Goal: Task Accomplishment & Management: Manage account settings

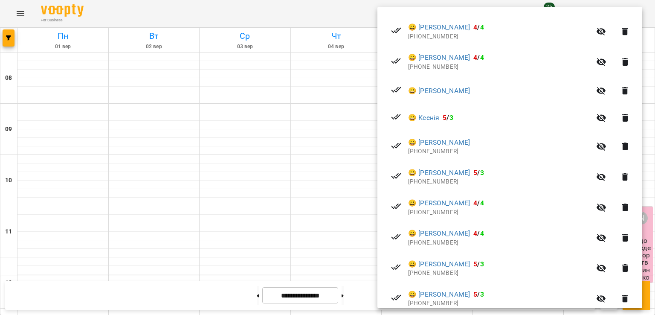
scroll to position [271, 0]
click at [363, 158] on div at bounding box center [327, 157] width 655 height 315
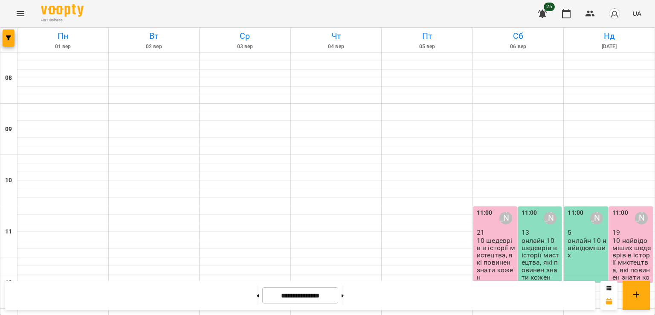
click at [490, 237] on p "10 шедеврів в історії мистецтва, які повинен знати кожен" at bounding box center [496, 259] width 39 height 44
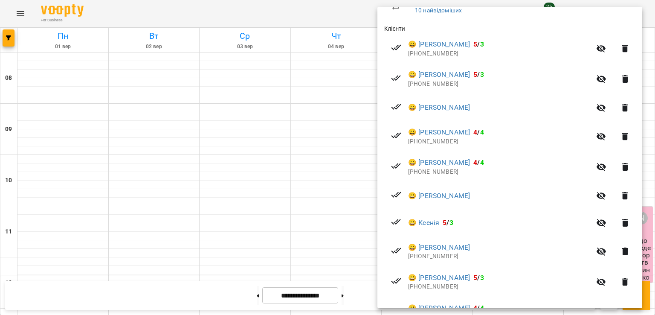
scroll to position [164, 0]
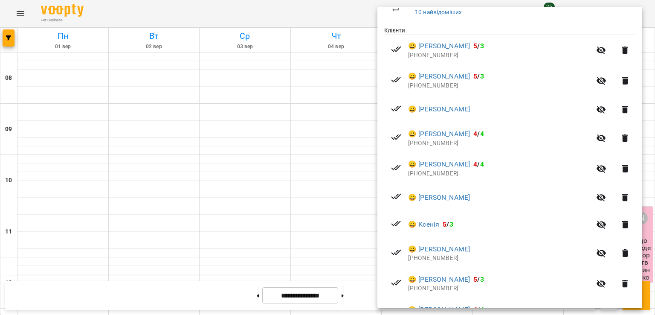
click at [483, 189] on li "😀 [PERSON_NAME]" at bounding box center [509, 197] width 251 height 27
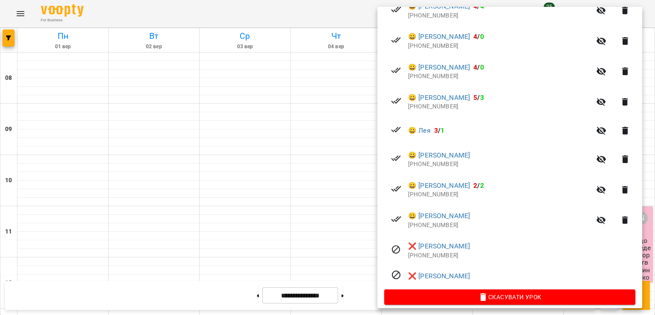
scroll to position [590, 0]
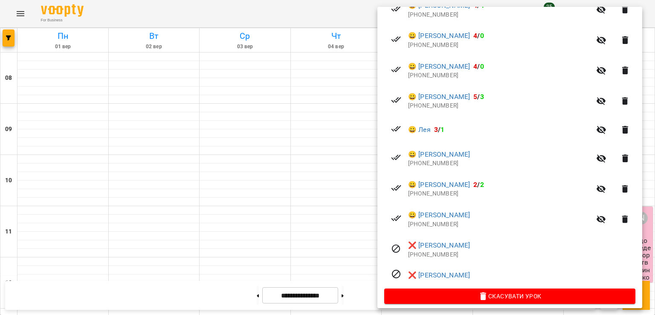
click at [480, 170] on li "😀 [PERSON_NAME] [PHONE_NUMBER]" at bounding box center [509, 158] width 251 height 30
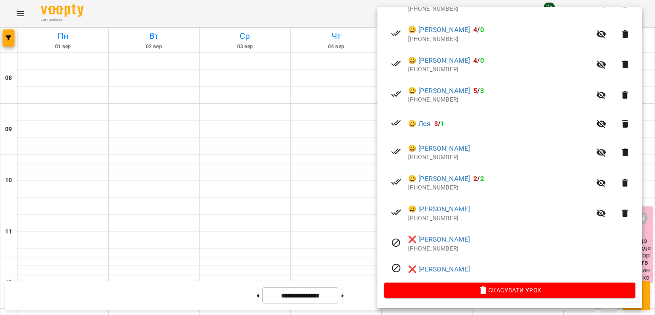
click at [300, 235] on div at bounding box center [327, 157] width 655 height 315
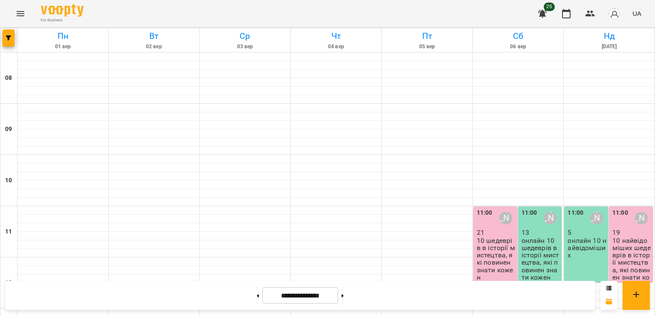
scroll to position [131, 0]
click at [344, 294] on icon at bounding box center [343, 295] width 2 height 3
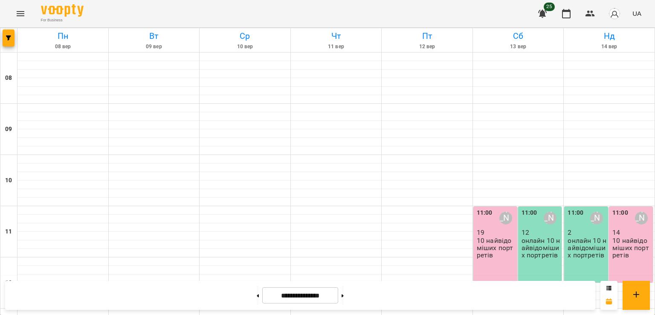
click at [487, 237] on p "10 найвідоміших портретів" at bounding box center [496, 248] width 39 height 22
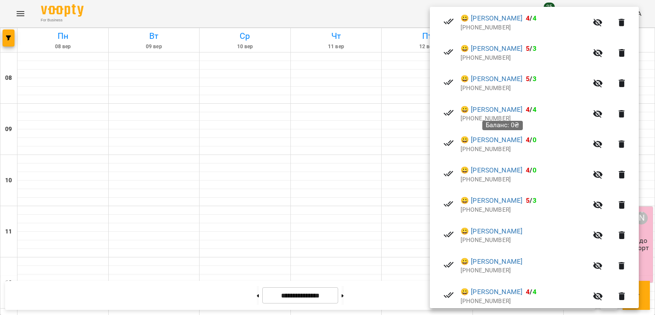
scroll to position [401, 0]
click at [351, 180] on div at bounding box center [327, 157] width 655 height 315
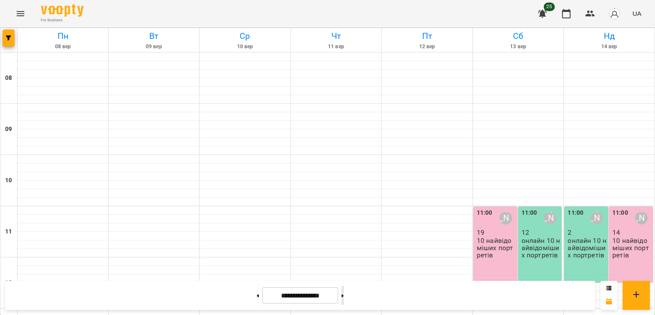
click at [344, 294] on button at bounding box center [343, 295] width 2 height 19
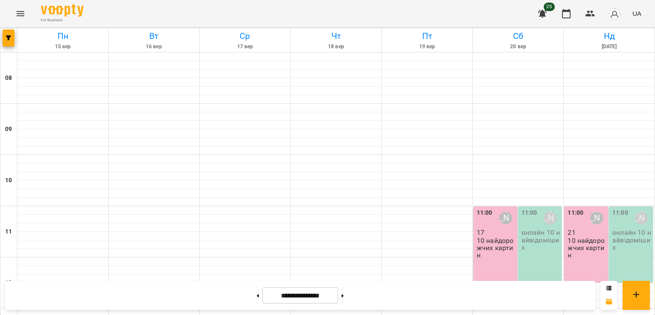
click at [489, 237] on p "10 найдорожчих картин" at bounding box center [496, 248] width 39 height 22
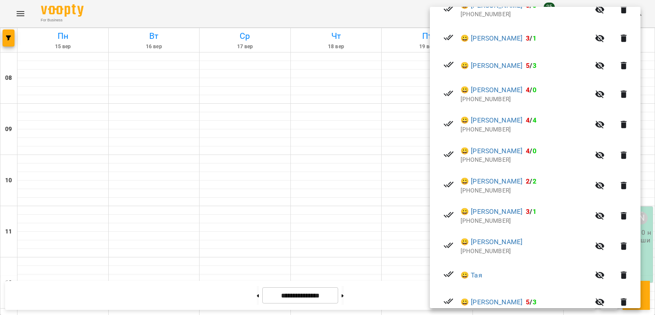
scroll to position [353, 0]
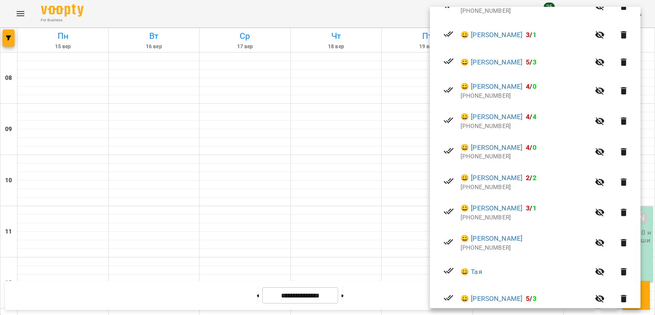
click at [425, 135] on div at bounding box center [327, 157] width 655 height 315
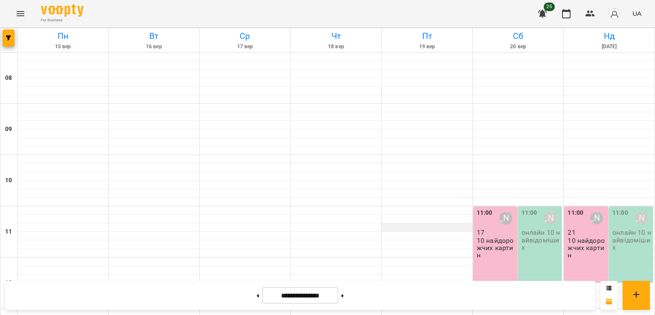
scroll to position [129, 0]
click at [485, 237] on p "10 найдорожчих картин" at bounding box center [496, 248] width 39 height 22
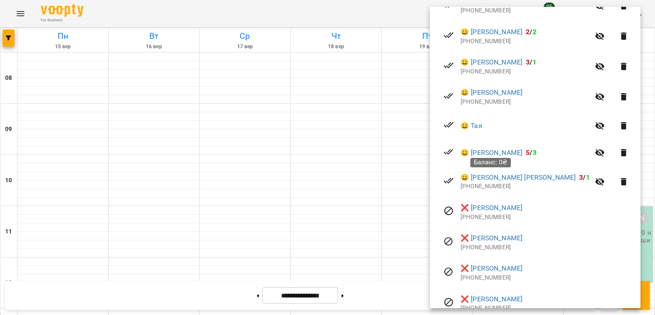
scroll to position [501, 0]
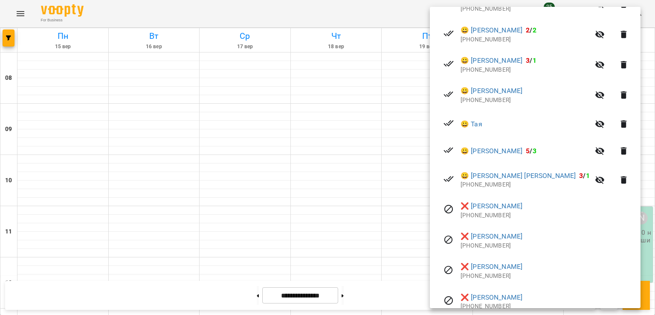
click at [402, 217] on div at bounding box center [327, 157] width 655 height 315
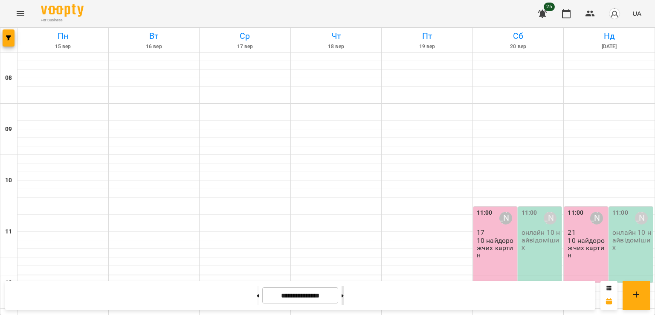
click at [344, 301] on button at bounding box center [343, 295] width 2 height 19
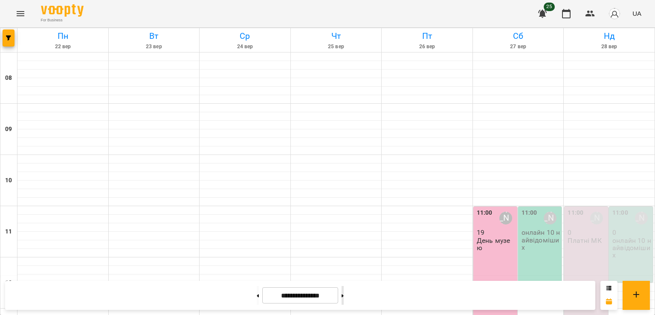
click at [344, 297] on button at bounding box center [343, 295] width 2 height 19
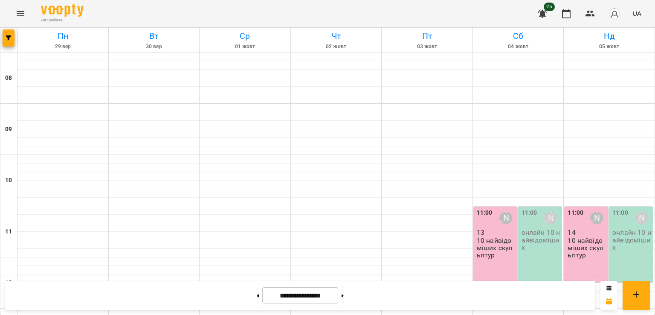
click at [493, 206] on div "11:00 [PERSON_NAME] 13 10 найвідоміших скульптур" at bounding box center [495, 244] width 44 height 76
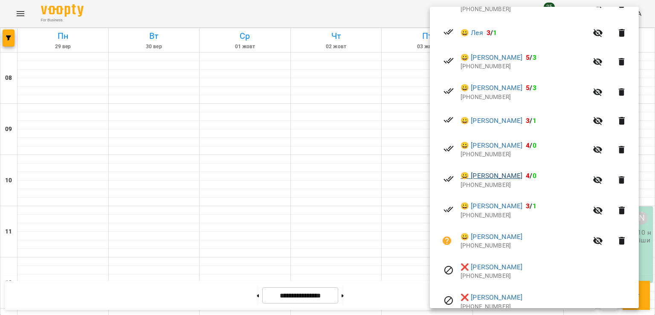
scroll to position [333, 0]
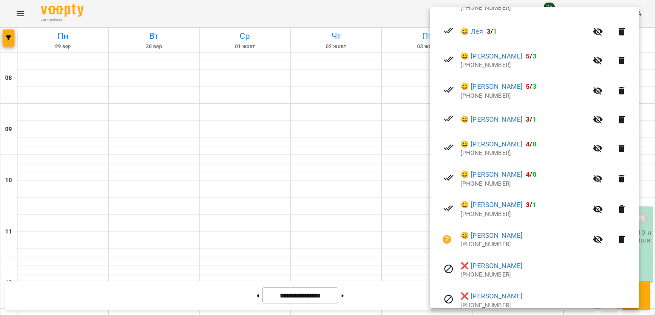
click at [386, 134] on div at bounding box center [327, 157] width 655 height 315
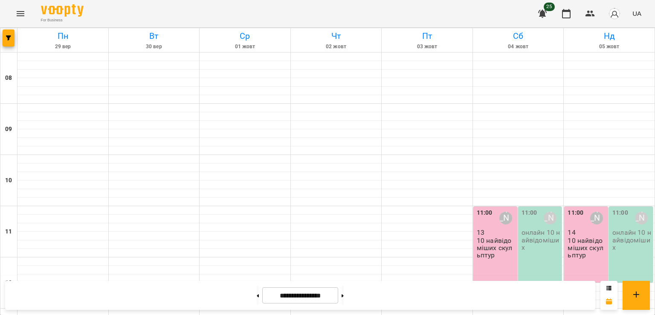
click at [490, 237] on p "10 найвідоміших скульптур" at bounding box center [496, 248] width 39 height 22
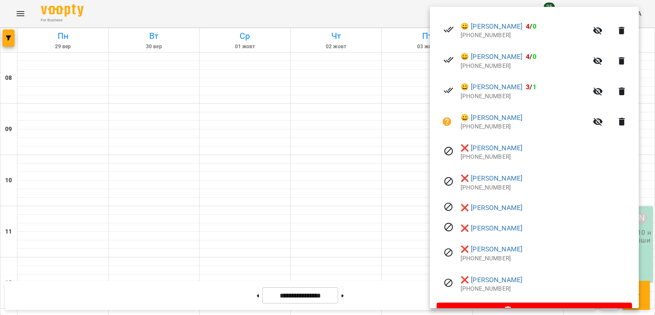
scroll to position [450, 0]
click at [349, 168] on div at bounding box center [327, 157] width 655 height 315
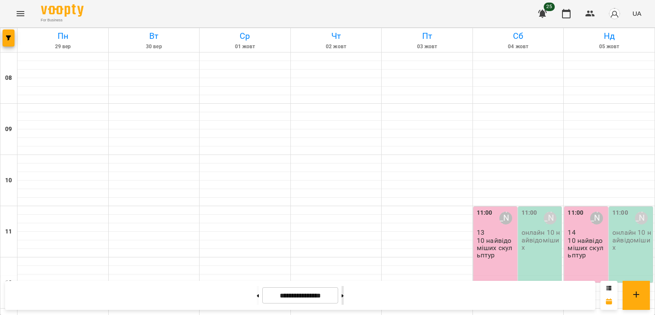
click at [344, 302] on button at bounding box center [343, 295] width 2 height 19
click at [495, 237] on p "10 найвідоміших жінок в історії мистецтва" at bounding box center [496, 251] width 39 height 29
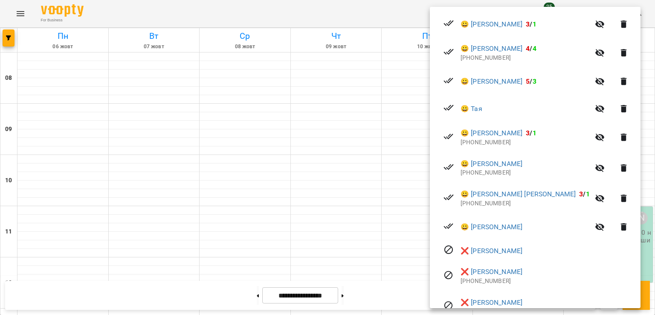
scroll to position [338, 0]
click at [388, 196] on div at bounding box center [327, 157] width 655 height 315
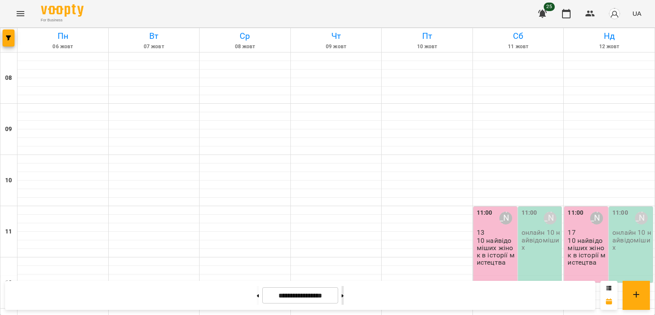
click at [344, 298] on button at bounding box center [343, 295] width 2 height 19
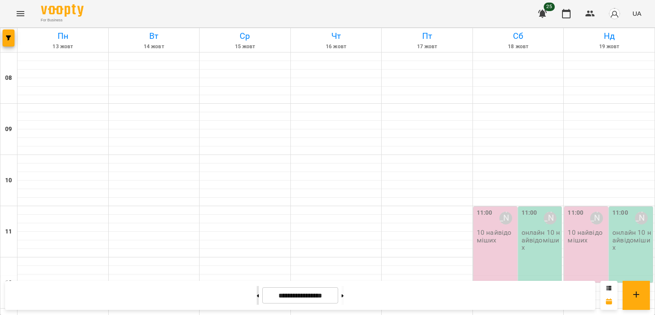
click at [257, 289] on button at bounding box center [258, 295] width 2 height 19
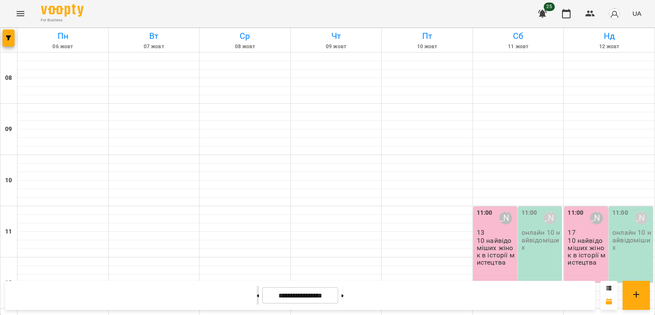
click at [257, 289] on button at bounding box center [258, 295] width 2 height 19
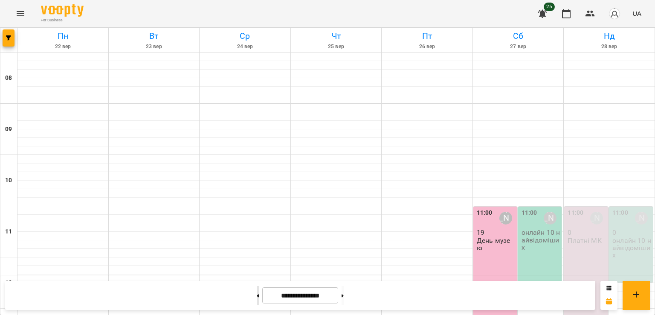
click at [257, 289] on button at bounding box center [258, 295] width 2 height 19
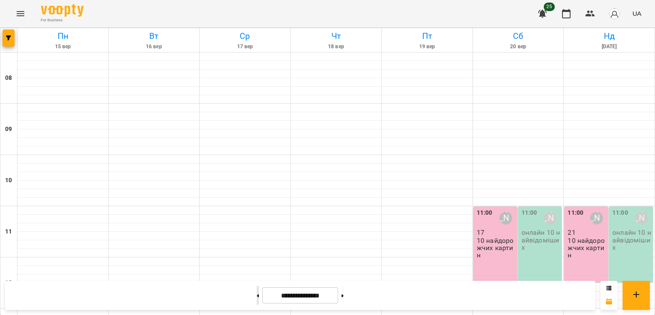
click at [257, 289] on button at bounding box center [258, 295] width 2 height 19
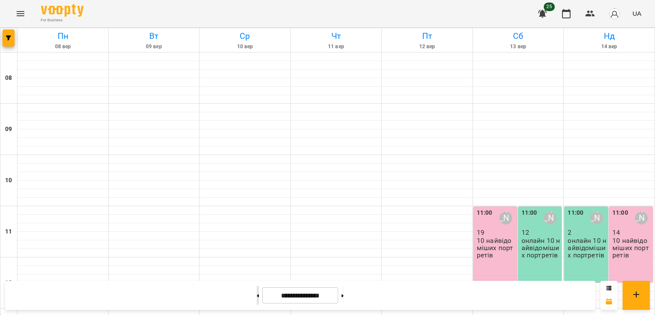
click at [257, 294] on icon at bounding box center [258, 295] width 2 height 3
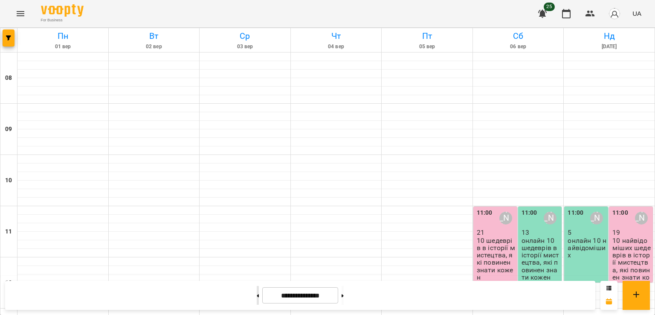
click at [257, 294] on icon at bounding box center [258, 295] width 2 height 3
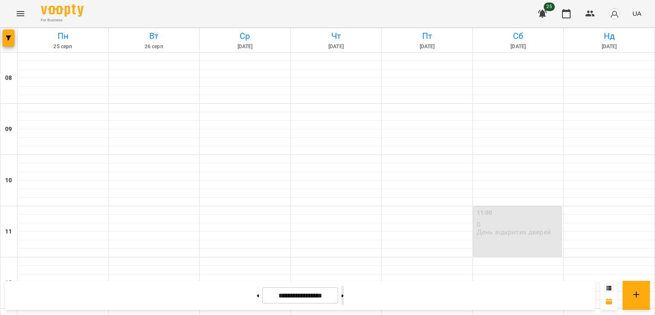
click at [344, 294] on button at bounding box center [343, 295] width 2 height 19
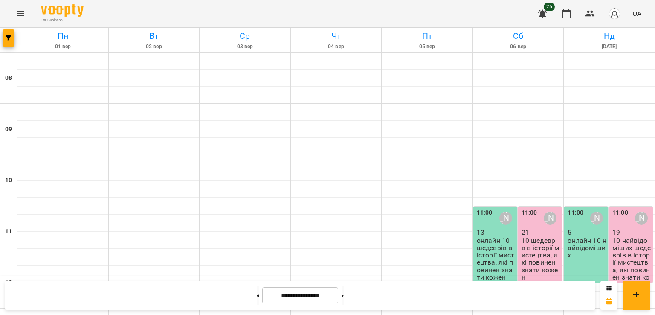
click at [535, 237] on p "10 шедеврів в історії мистецтва, які повинен знати кожен" at bounding box center [541, 259] width 39 height 44
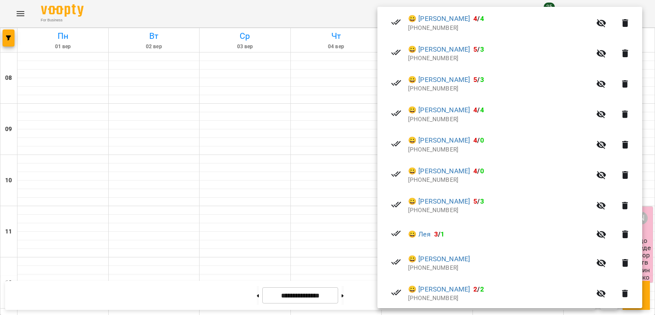
scroll to position [451, 0]
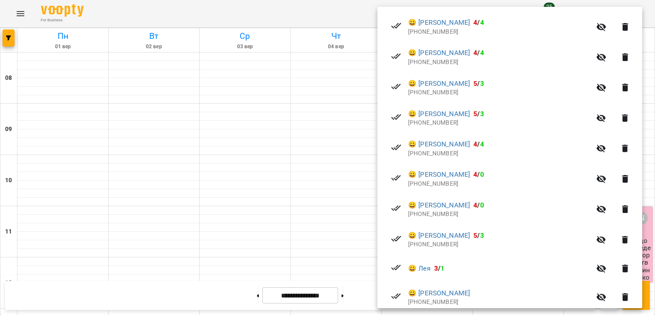
click at [330, 187] on div at bounding box center [327, 157] width 655 height 315
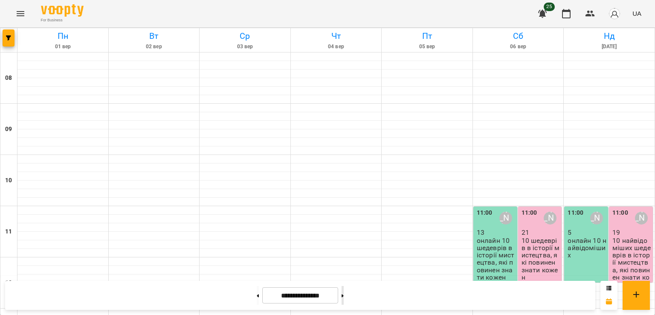
click at [344, 299] on button at bounding box center [343, 295] width 2 height 19
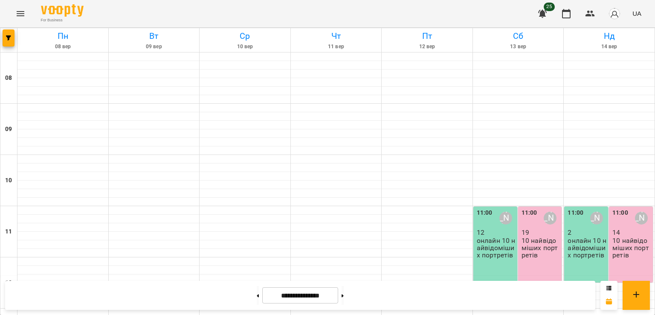
click at [623, 237] on p "10 найвідоміших портретів" at bounding box center [632, 248] width 39 height 22
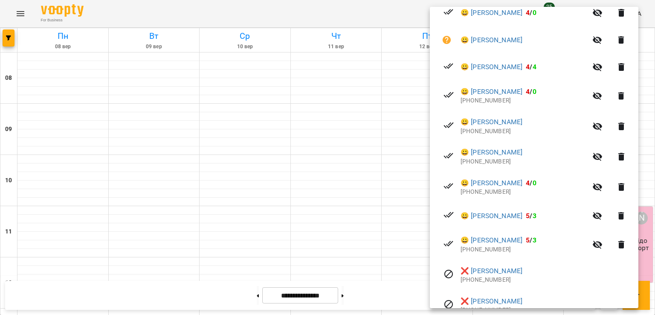
scroll to position [352, 0]
click at [415, 125] on div at bounding box center [327, 157] width 655 height 315
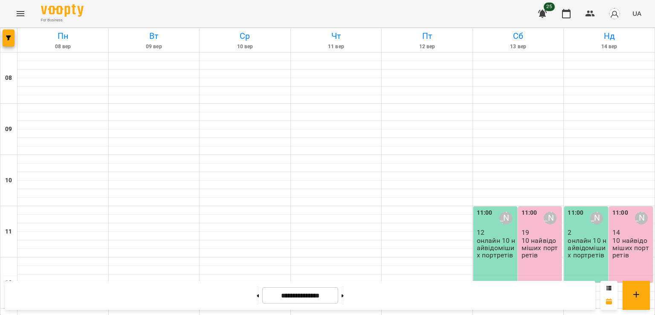
click at [634, 237] on p "10 найвідоміших портретів" at bounding box center [632, 248] width 39 height 22
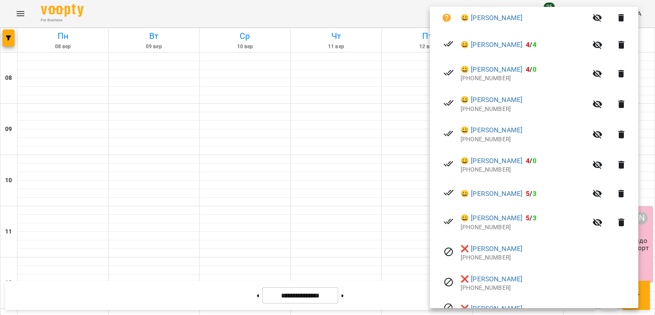
scroll to position [390, 0]
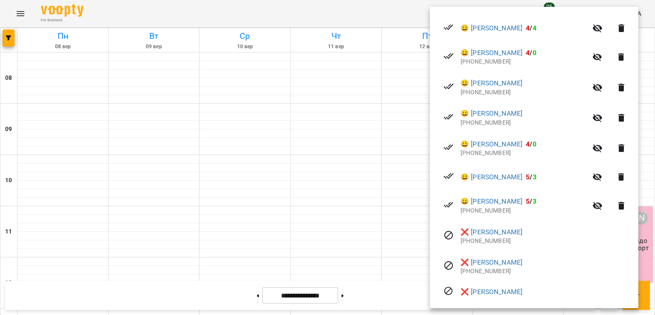
drag, startPoint x: 324, startPoint y: 171, endPoint x: 471, endPoint y: 275, distance: 179.9
click at [471, 275] on div "10 найвідоміших портретів [DATE] 11:00 - 12:30 [PERSON_NAME] - Студія Кімната Р…" at bounding box center [327, 157] width 655 height 315
click at [358, 290] on div at bounding box center [327, 157] width 655 height 315
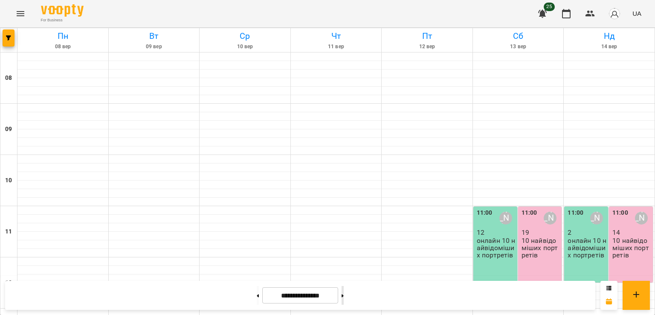
click at [344, 289] on button at bounding box center [343, 295] width 2 height 19
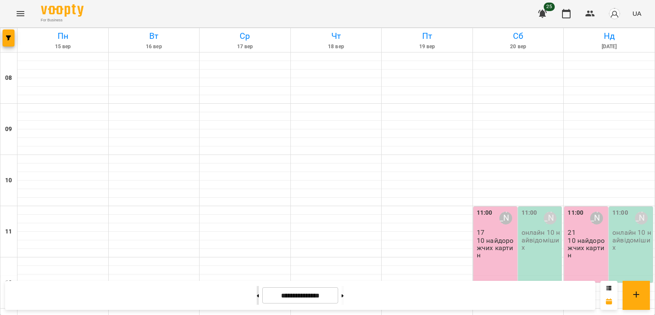
click at [257, 296] on button at bounding box center [258, 295] width 2 height 19
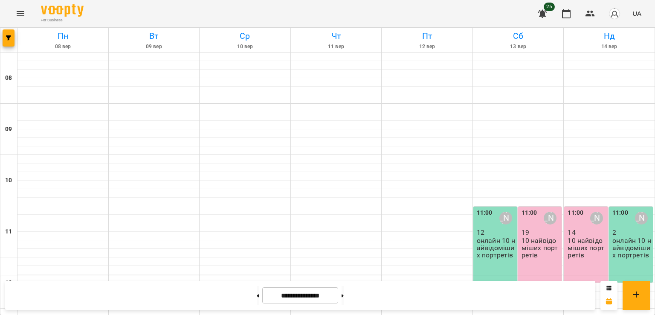
click at [551, 206] on div "11:00 [PERSON_NAME] 19 10 найвідоміших портретів" at bounding box center [540, 244] width 44 height 76
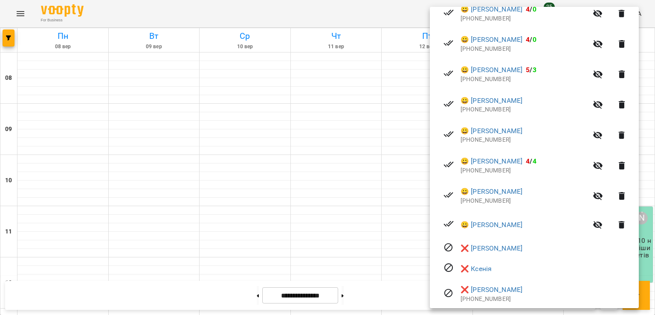
scroll to position [531, 0]
click at [257, 250] on div at bounding box center [327, 157] width 655 height 315
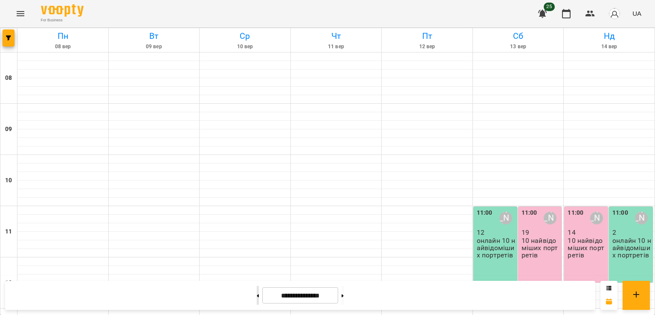
click at [257, 297] on button at bounding box center [258, 295] width 2 height 19
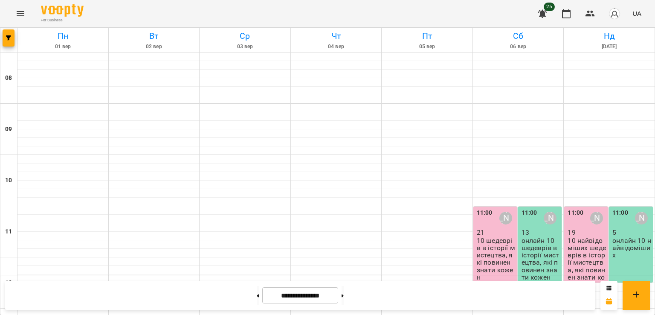
click at [579, 237] on p "10 найвідоміших шедеврів в історії мистецтва, які повинен знати кожен" at bounding box center [587, 263] width 39 height 52
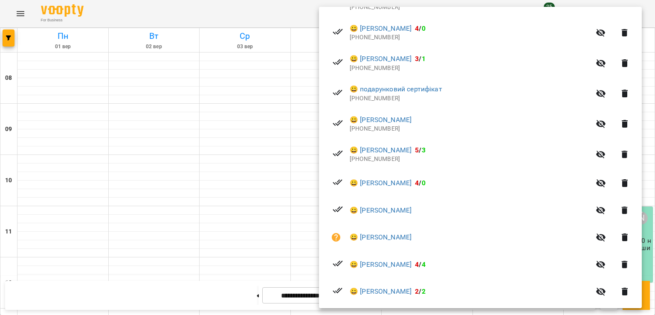
scroll to position [423, 0]
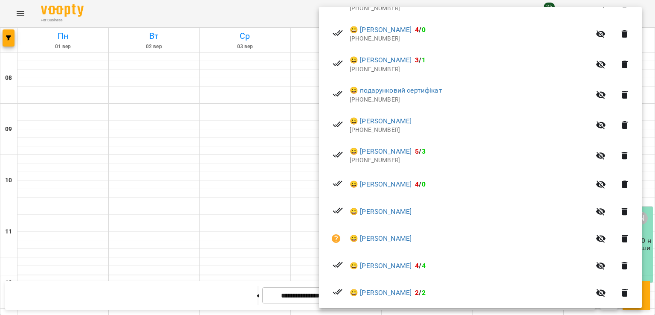
click at [243, 192] on div at bounding box center [327, 157] width 655 height 315
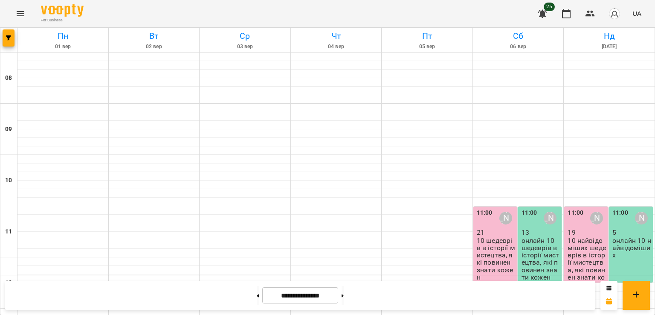
click at [573, 229] on p "19" at bounding box center [587, 232] width 39 height 7
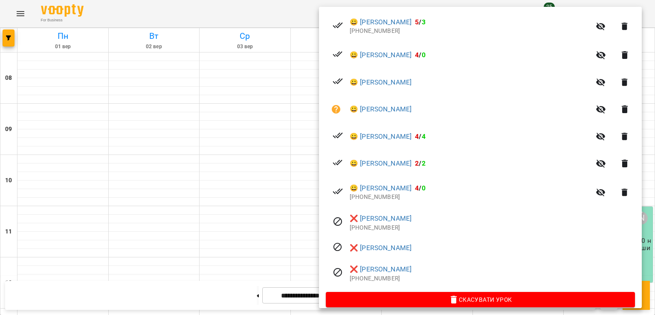
scroll to position [553, 0]
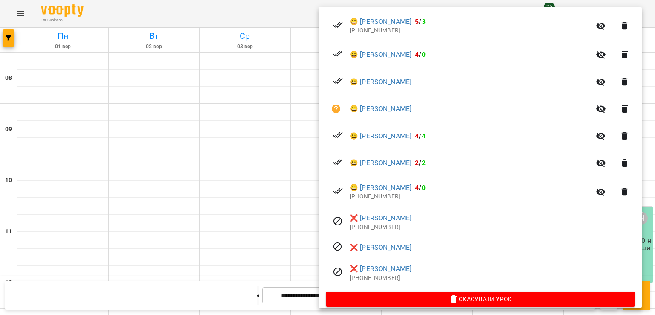
click at [273, 183] on div at bounding box center [327, 157] width 655 height 315
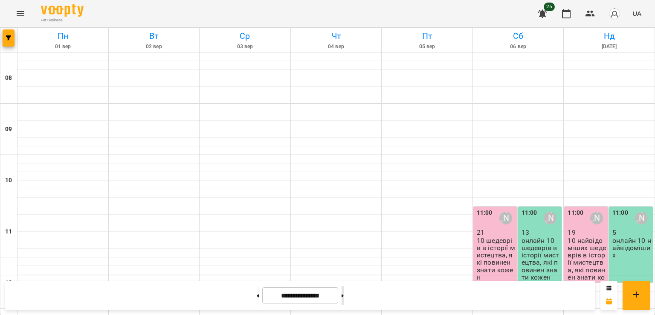
click at [344, 293] on button at bounding box center [343, 295] width 2 height 19
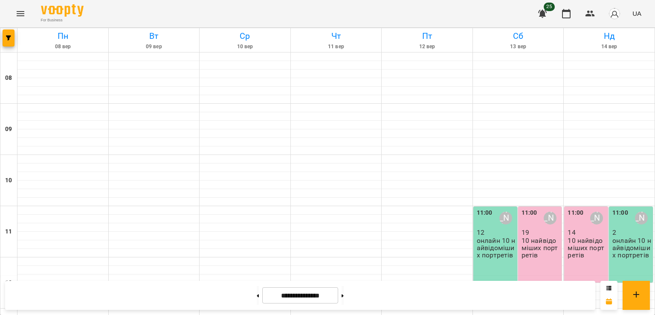
click at [573, 237] on p "10 найвідоміших портретів" at bounding box center [587, 248] width 39 height 22
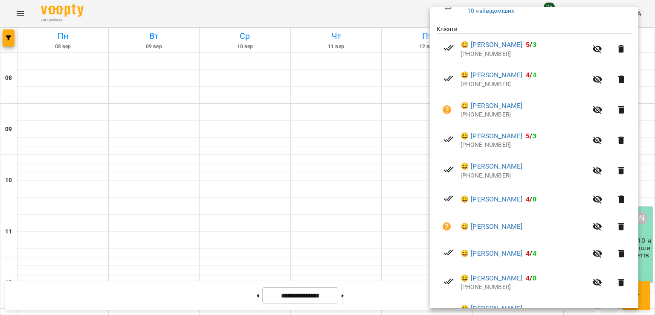
scroll to position [167, 0]
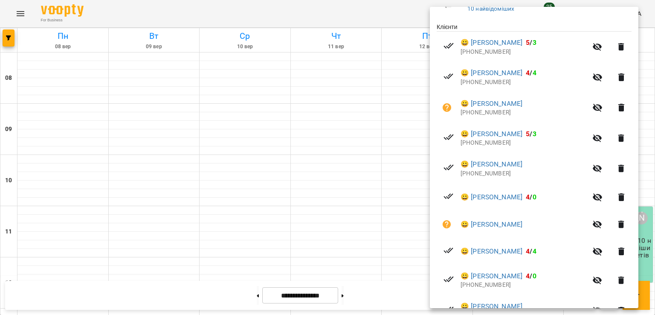
click at [547, 229] on span "😀 [PERSON_NAME]" at bounding box center [524, 224] width 127 height 10
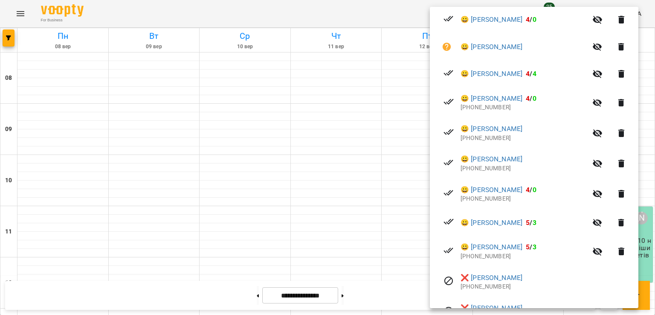
scroll to position [346, 0]
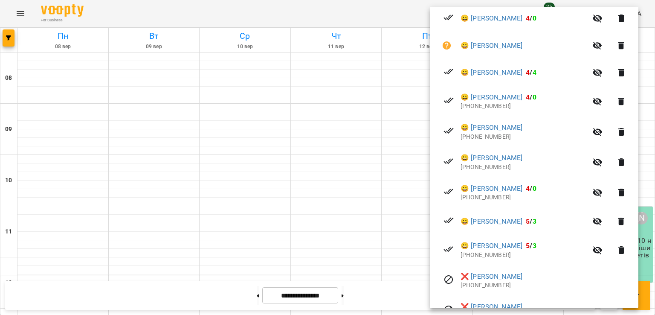
click at [329, 201] on div at bounding box center [327, 157] width 655 height 315
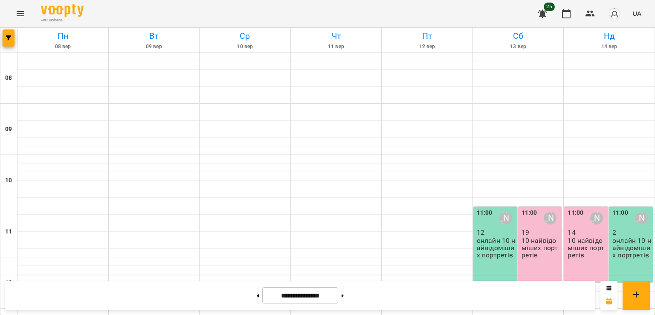
scroll to position [107, 0]
click at [344, 298] on button at bounding box center [343, 295] width 2 height 19
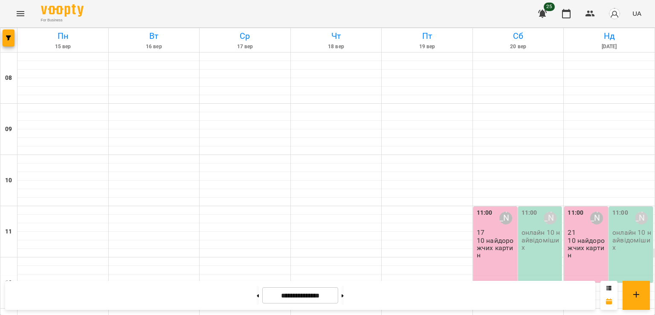
click at [573, 237] on p "10 найдорожчих картин" at bounding box center [587, 248] width 39 height 22
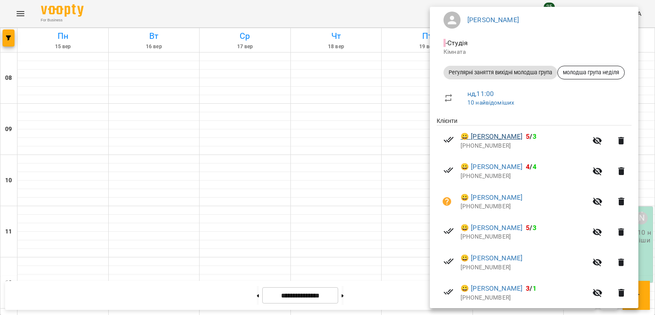
scroll to position [75, 0]
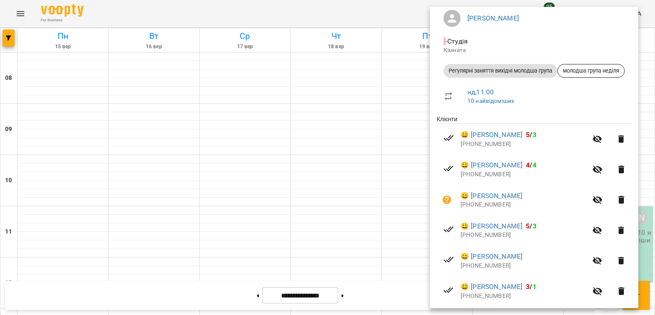
click at [407, 147] on div at bounding box center [327, 157] width 655 height 315
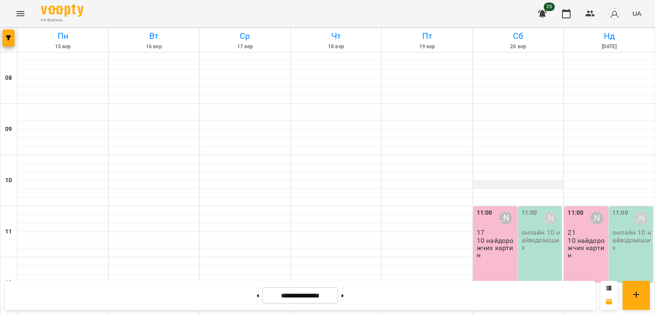
scroll to position [68, 0]
click at [344, 295] on icon at bounding box center [343, 295] width 2 height 3
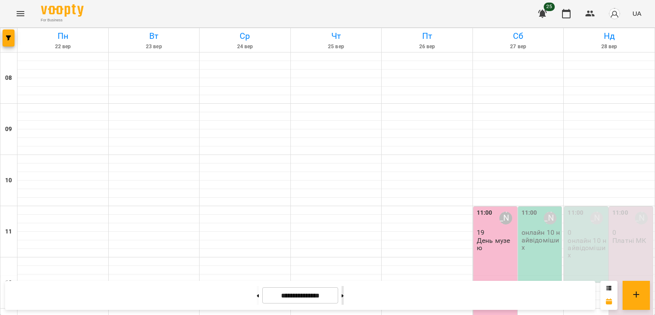
click at [344, 295] on icon at bounding box center [343, 295] width 2 height 3
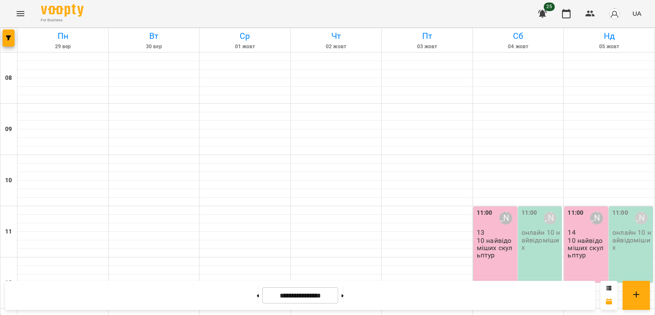
click at [572, 229] on p "14" at bounding box center [587, 232] width 39 height 7
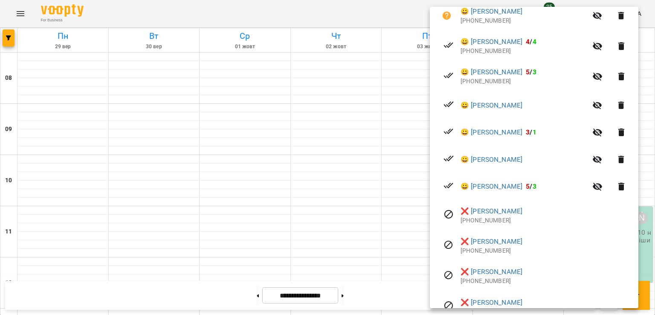
scroll to position [409, 0]
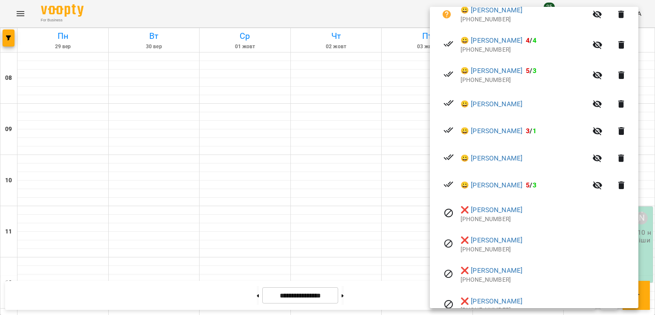
click at [405, 228] on div at bounding box center [327, 157] width 655 height 315
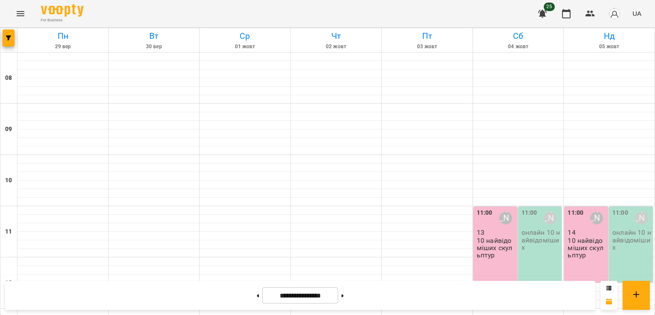
scroll to position [175, 0]
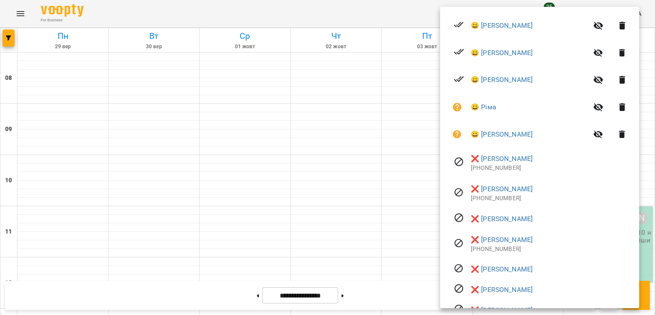
scroll to position [387, 0]
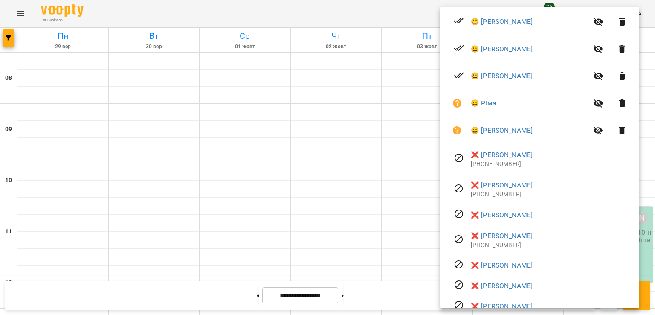
drag, startPoint x: 319, startPoint y: 194, endPoint x: 230, endPoint y: 331, distance: 163.8
click at [250, 293] on div at bounding box center [327, 157] width 655 height 315
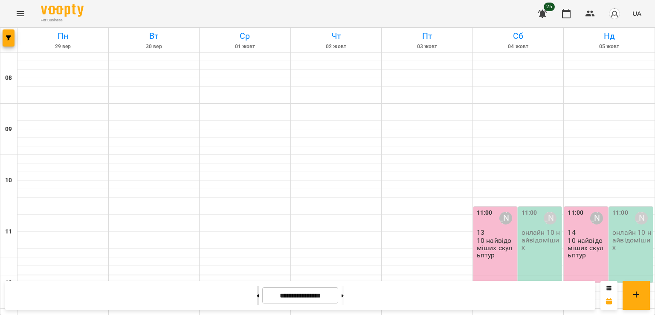
click at [257, 297] on button at bounding box center [258, 295] width 2 height 19
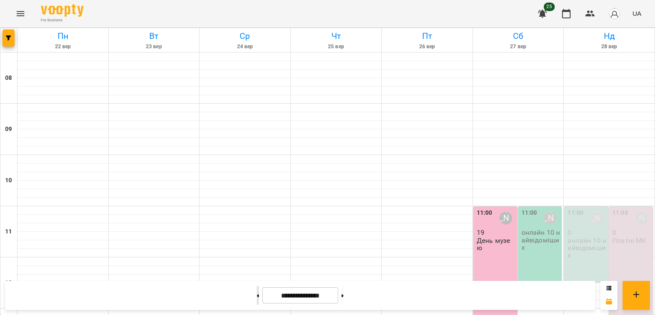
click at [257, 297] on button at bounding box center [258, 295] width 2 height 19
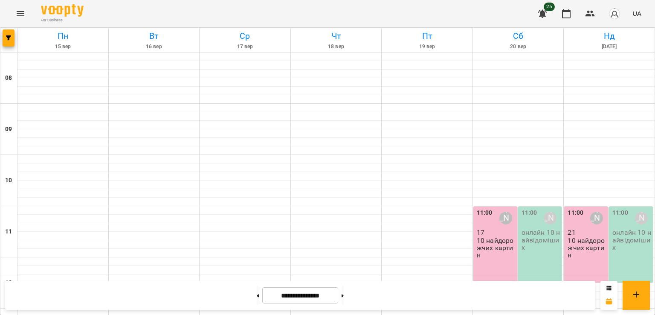
click at [584, 237] on p "10 найдорожчих картин" at bounding box center [587, 248] width 39 height 22
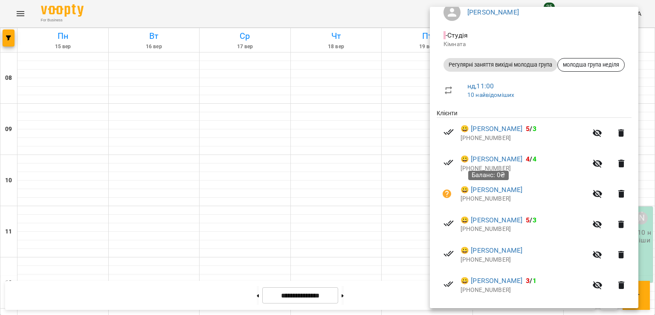
scroll to position [80, 0]
click at [373, 177] on div at bounding box center [327, 157] width 655 height 315
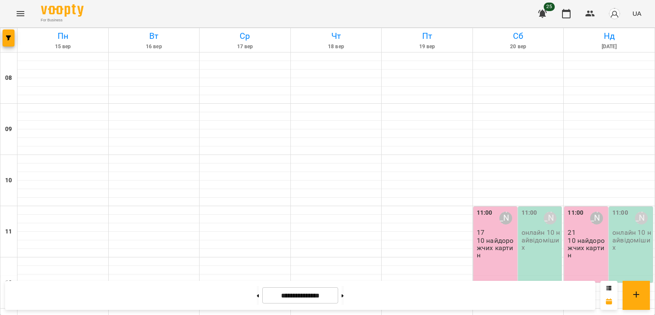
click at [587, 206] on div "11:00 [PERSON_NAME] 21 10 найдорожчих картин" at bounding box center [586, 244] width 44 height 76
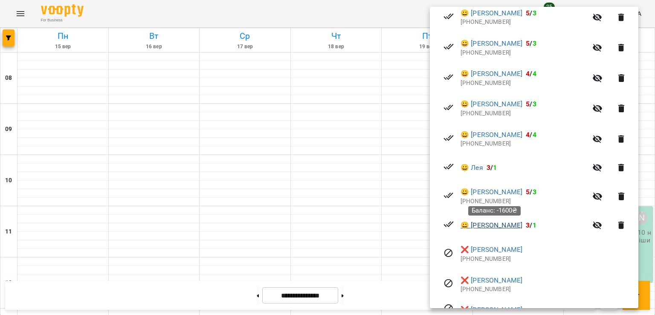
scroll to position [585, 0]
click at [386, 200] on div at bounding box center [327, 157] width 655 height 315
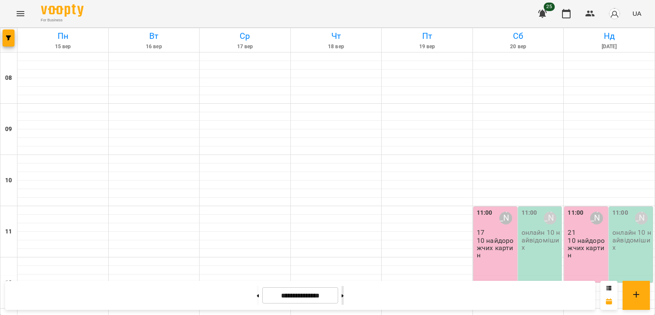
click at [344, 296] on button at bounding box center [343, 295] width 2 height 19
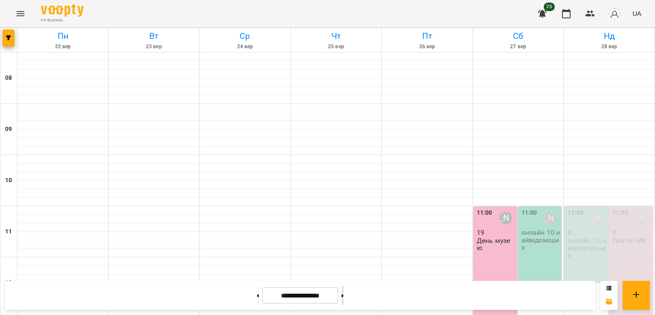
click at [344, 296] on button at bounding box center [343, 295] width 2 height 19
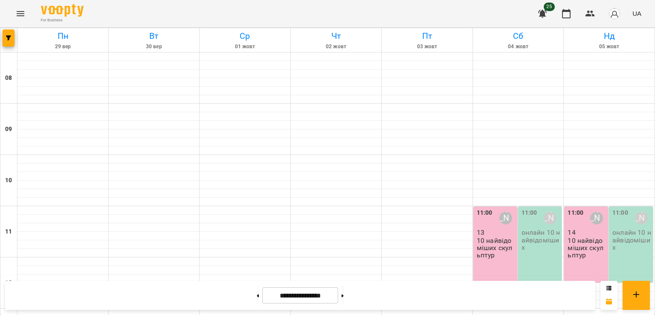
scroll to position [142, 0]
click at [578, 229] on p "14" at bounding box center [587, 232] width 39 height 7
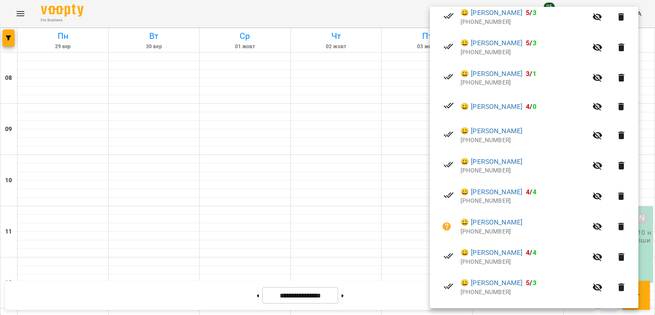
scroll to position [199, 0]
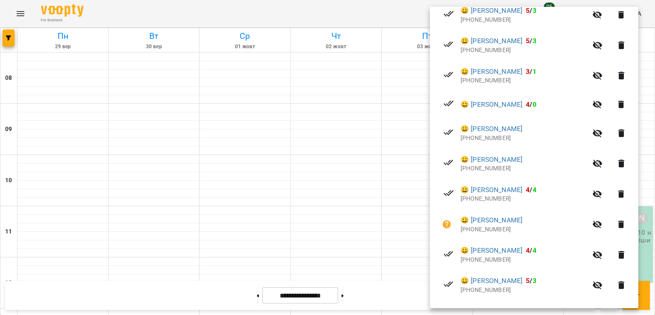
click at [363, 149] on div at bounding box center [327, 157] width 655 height 315
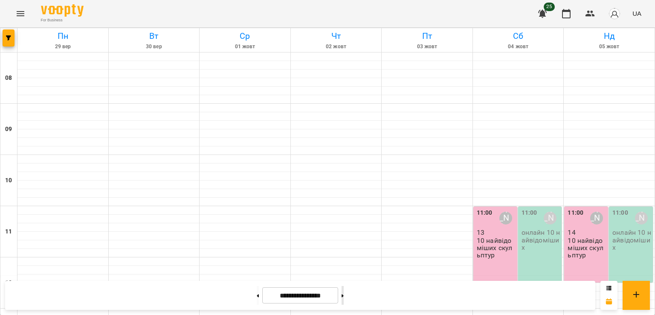
click at [344, 290] on button at bounding box center [343, 295] width 2 height 19
click at [576, 237] on p "10 найвідоміших жінок в історії мистецтва" at bounding box center [587, 251] width 39 height 29
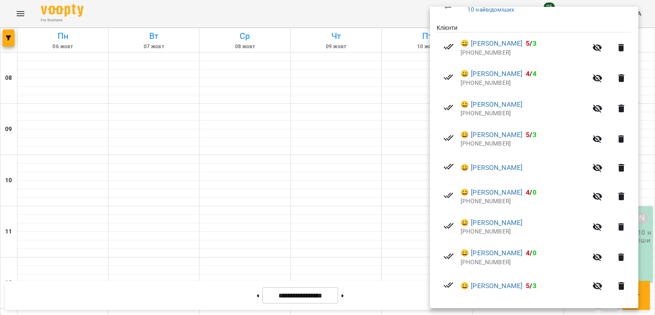
scroll to position [167, 0]
click at [347, 241] on div at bounding box center [327, 157] width 655 height 315
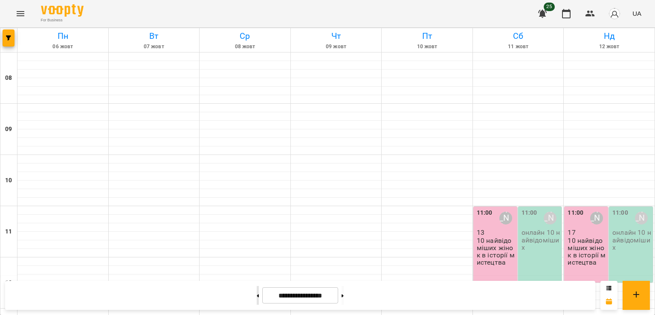
click at [257, 293] on button at bounding box center [258, 295] width 2 height 19
click at [585, 237] on p "10 найвідоміших скульптур" at bounding box center [587, 248] width 39 height 22
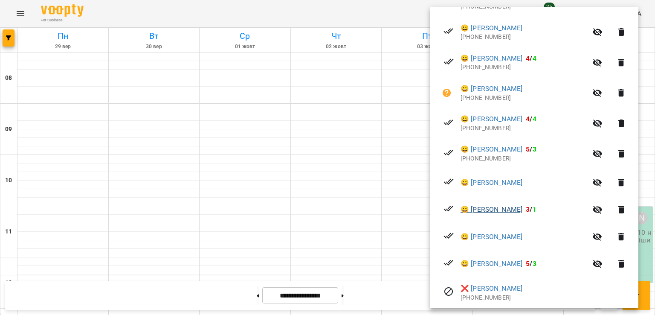
scroll to position [377, 0]
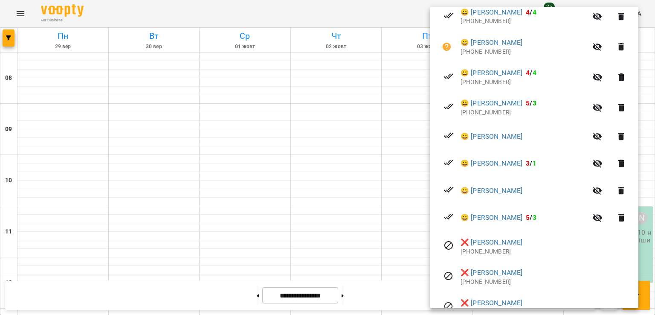
click at [297, 227] on div at bounding box center [327, 157] width 655 height 315
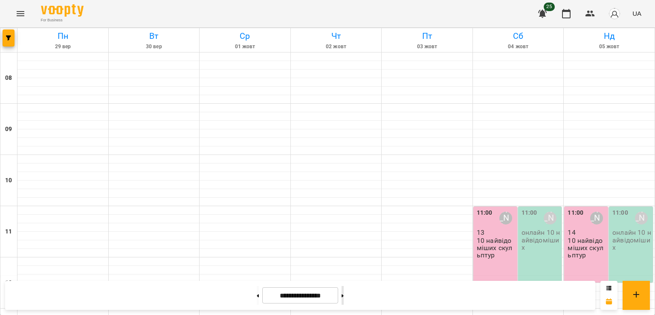
click at [344, 295] on icon at bounding box center [343, 295] width 2 height 3
click at [589, 237] on p "10 найвідоміших жінок в історії мистецтва" at bounding box center [587, 251] width 39 height 29
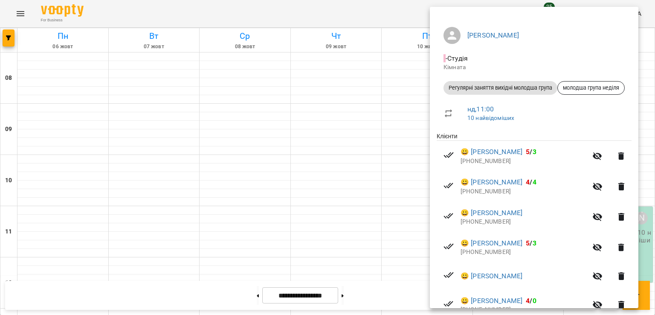
scroll to position [59, 0]
click at [562, 204] on li "😀 [PERSON_NAME] [PHONE_NUMBER]" at bounding box center [534, 216] width 195 height 30
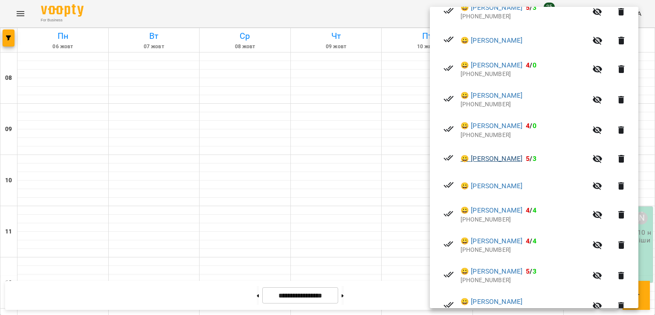
scroll to position [307, 0]
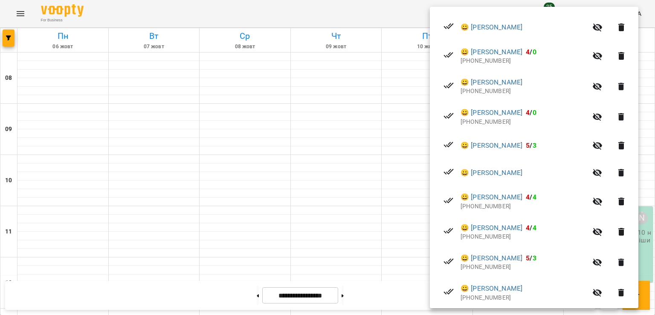
click at [341, 184] on div at bounding box center [327, 157] width 655 height 315
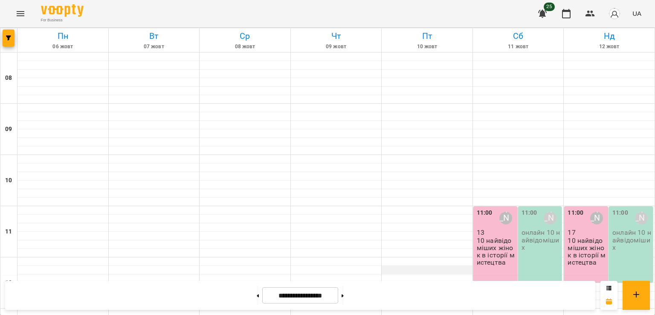
scroll to position [118, 0]
click at [257, 297] on button at bounding box center [258, 295] width 2 height 19
click at [583, 237] on div "10 найвідоміших скульптур" at bounding box center [587, 248] width 39 height 23
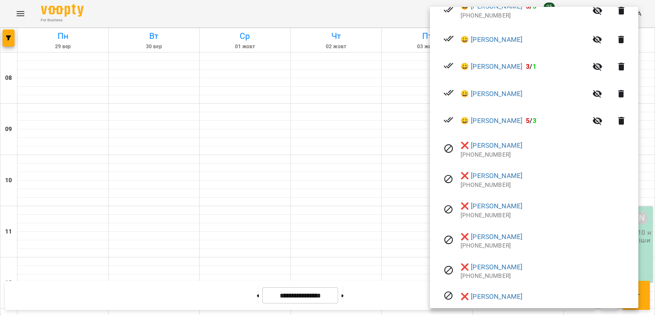
scroll to position [476, 0]
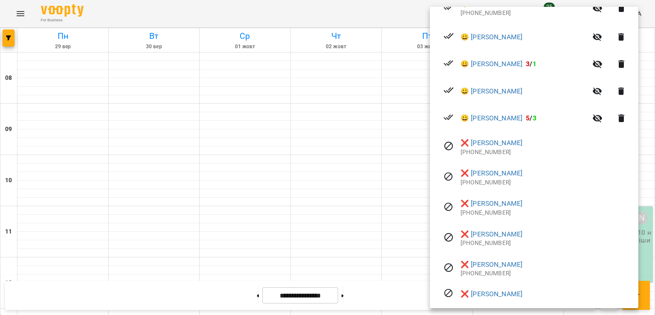
click at [324, 209] on div at bounding box center [327, 157] width 655 height 315
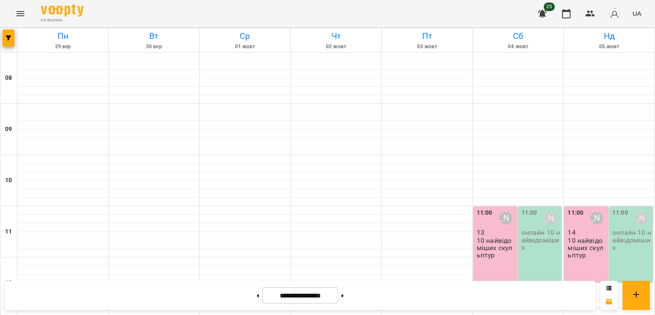
click at [486, 229] on p "13" at bounding box center [496, 232] width 39 height 7
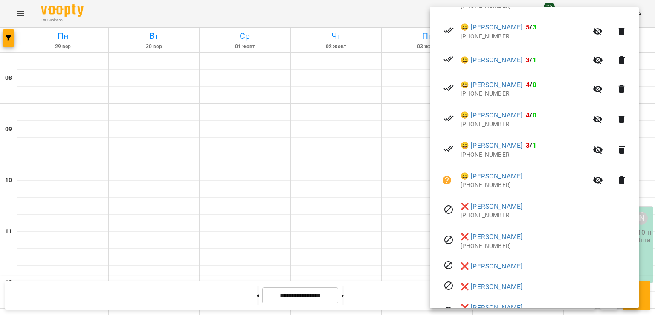
scroll to position [394, 0]
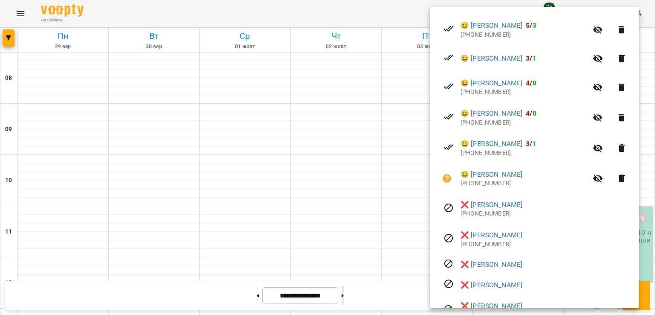
drag, startPoint x: 325, startPoint y: 226, endPoint x: 360, endPoint y: 298, distance: 80.1
click at [360, 298] on div at bounding box center [327, 157] width 655 height 315
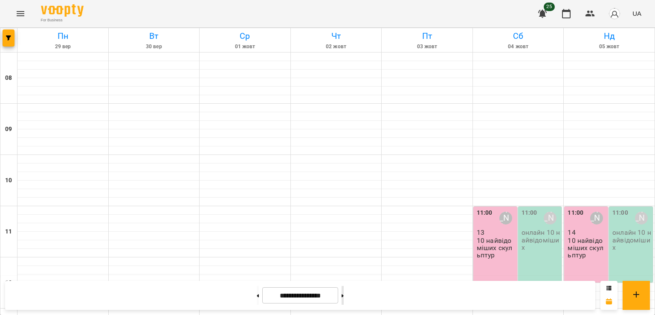
click at [344, 292] on button at bounding box center [343, 295] width 2 height 19
type input "**********"
click at [575, 237] on p "10 найвідоміших жінок в історії мистецтва" at bounding box center [587, 251] width 39 height 29
